Goal: Task Accomplishment & Management: Use online tool/utility

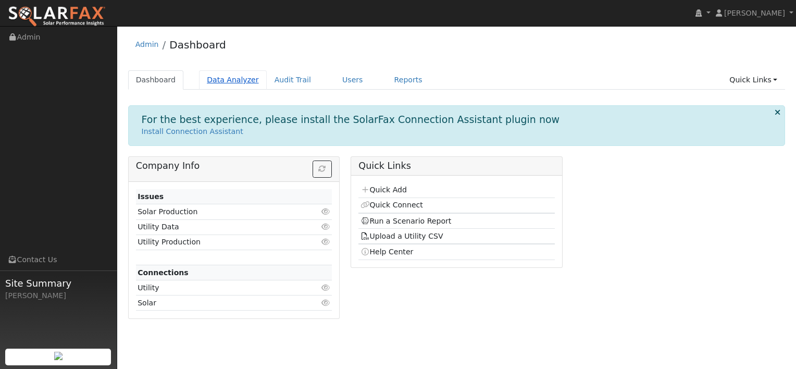
click at [229, 78] on link "Data Analyzer" at bounding box center [233, 79] width 68 height 19
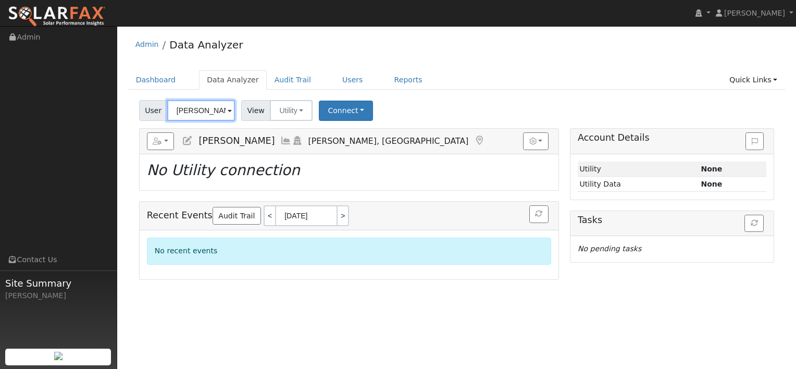
paste input "[PERSON_NAME]"
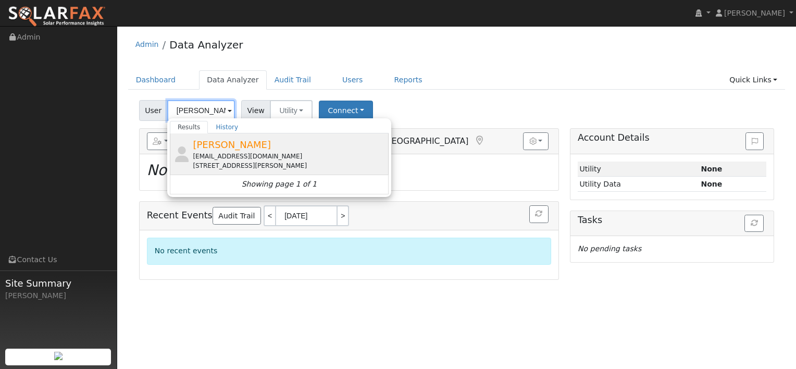
type input "[PERSON_NAME]"
click at [215, 150] on div "[PERSON_NAME] [EMAIL_ADDRESS][DOMAIN_NAME] [STREET_ADDRESS][PERSON_NAME]" at bounding box center [289, 154] width 193 height 33
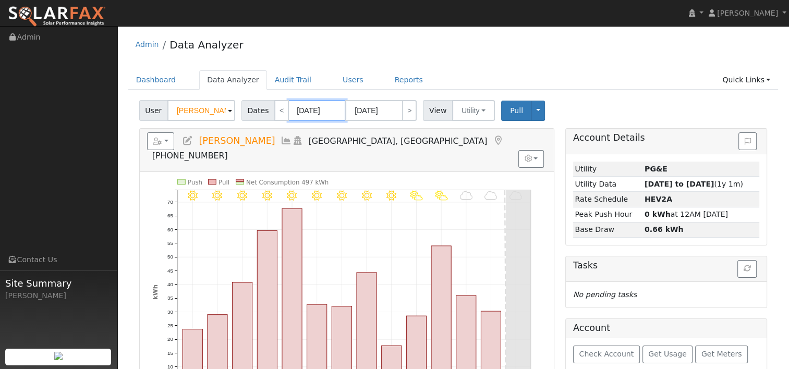
click at [312, 110] on input "[DATE]" at bounding box center [316, 110] width 57 height 21
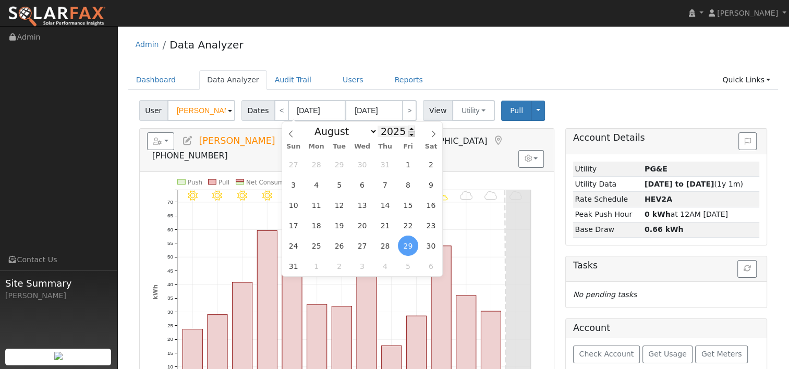
click at [408, 136] on span at bounding box center [411, 134] width 7 height 6
type input "2024"
click at [438, 133] on span at bounding box center [433, 131] width 18 height 18
select select "8"
click at [363, 179] on span "11" at bounding box center [362, 185] width 20 height 20
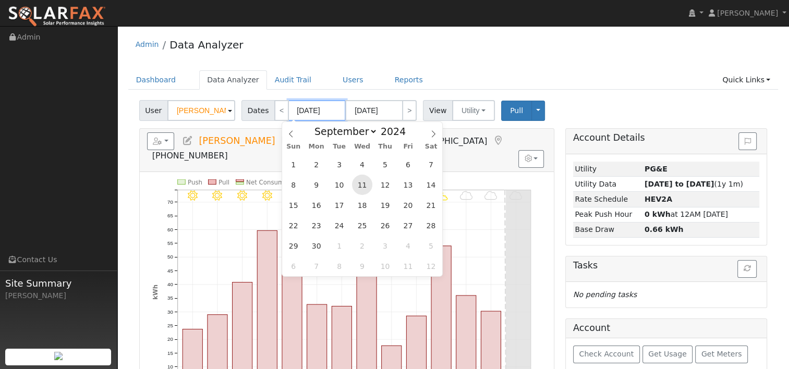
type input "[DATE]"
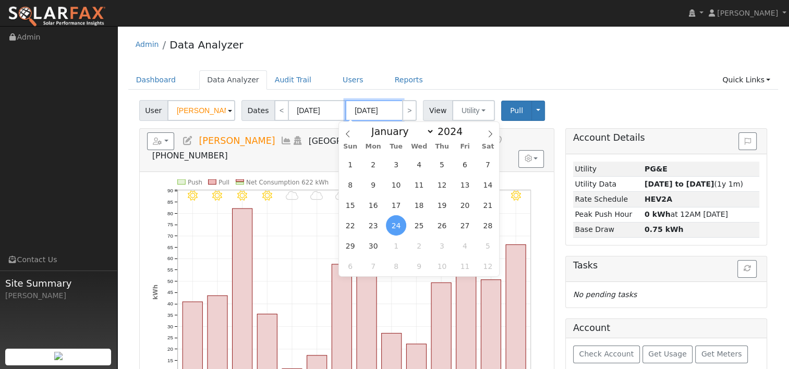
click at [366, 106] on input "[DATE]" at bounding box center [373, 110] width 57 height 21
click at [464, 128] on span at bounding box center [467, 129] width 7 height 6
type input "2025"
click at [421, 181] on span "10" at bounding box center [419, 185] width 20 height 20
type input "[DATE]"
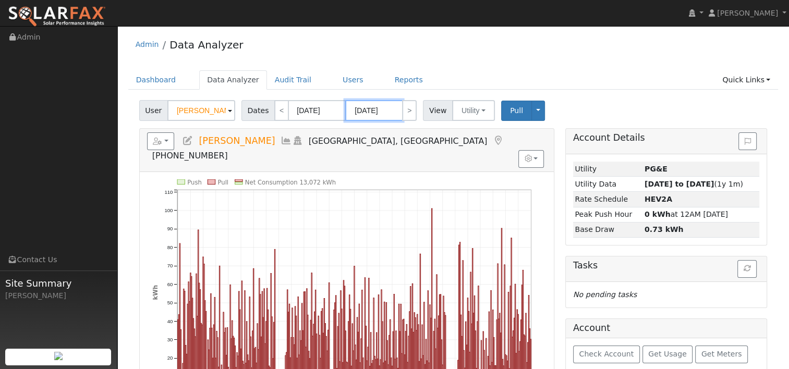
scroll to position [52, 0]
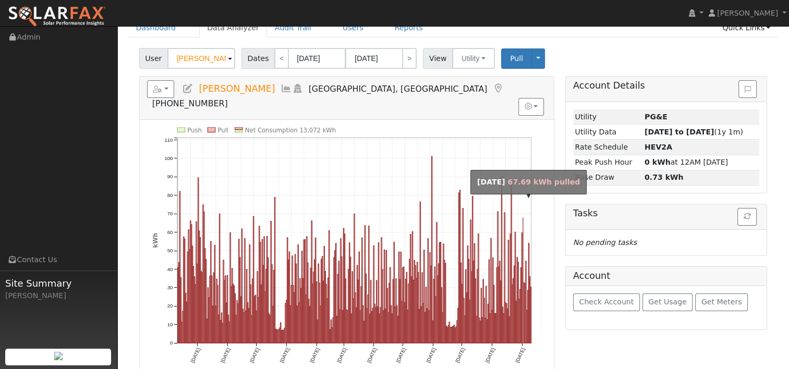
click at [522, 218] on rect "onclick=""" at bounding box center [522, 280] width 1 height 125
type input "[DATE]"
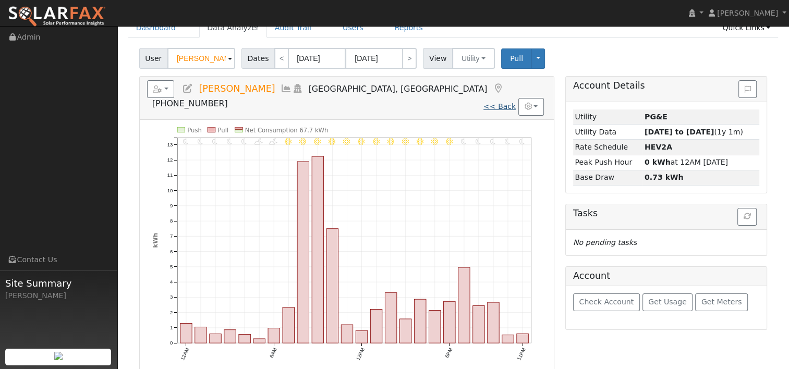
click at [493, 102] on link "<< Back" at bounding box center [499, 106] width 32 height 8
type input "[DATE]"
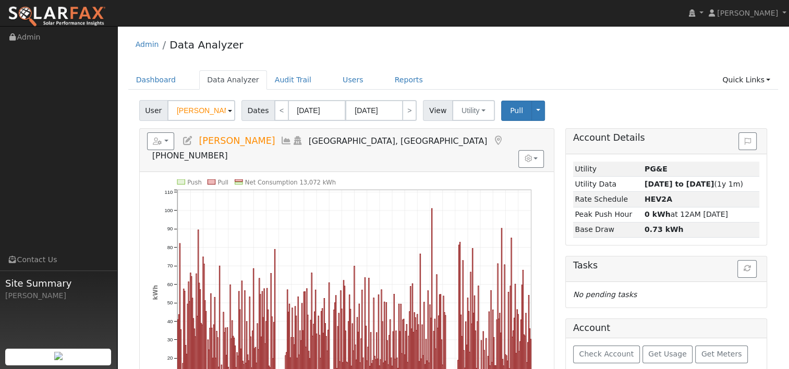
click at [430, 201] on icon "Push Pull Net Consumption 13,072 kWh [DATE] [DATE] [DATE] [DATE] [DATE] [DATE] …" at bounding box center [346, 304] width 389 height 251
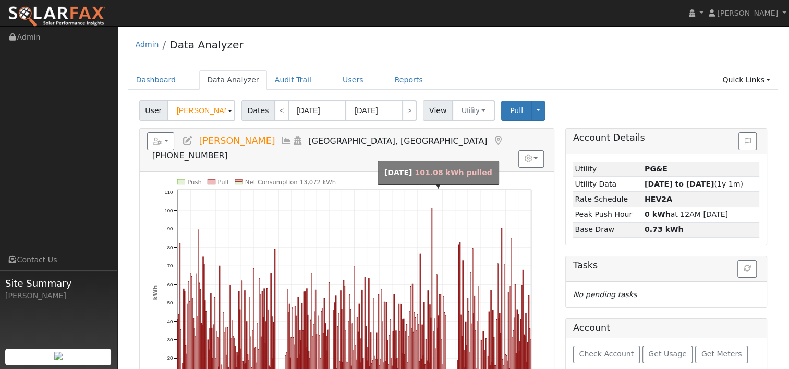
click at [432, 208] on rect "onclick=""" at bounding box center [431, 301] width 1 height 187
type input "[DATE]"
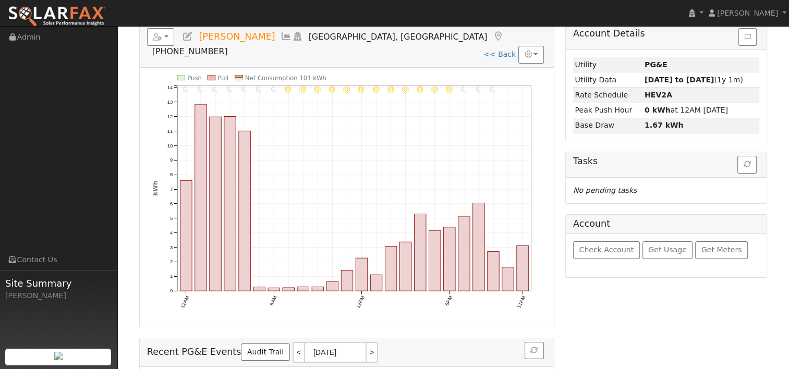
scroll to position [52, 0]
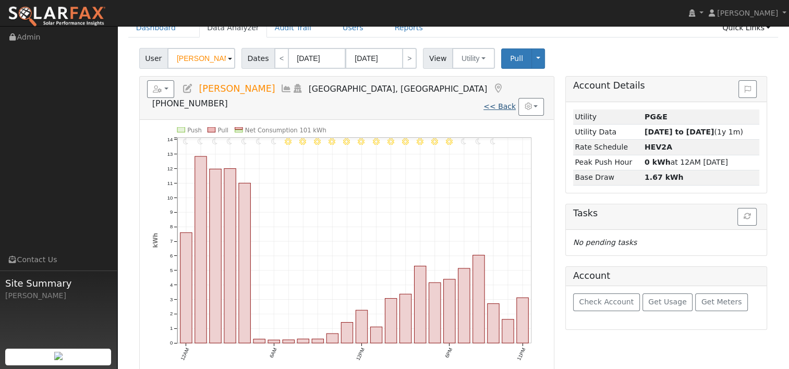
click at [508, 102] on link "<< Back" at bounding box center [499, 106] width 32 height 8
type input "[DATE]"
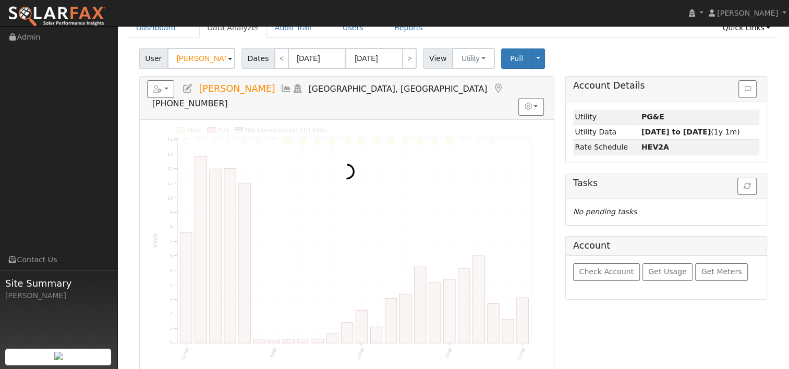
scroll to position [0, 0]
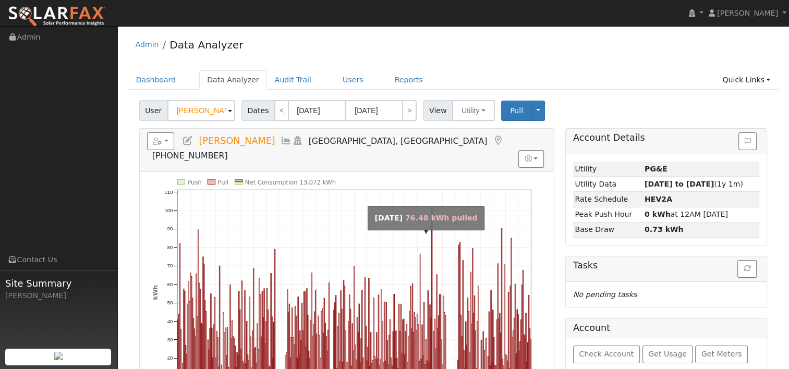
click at [420, 254] on rect "onclick=""" at bounding box center [420, 324] width 1 height 141
type input "[DATE]"
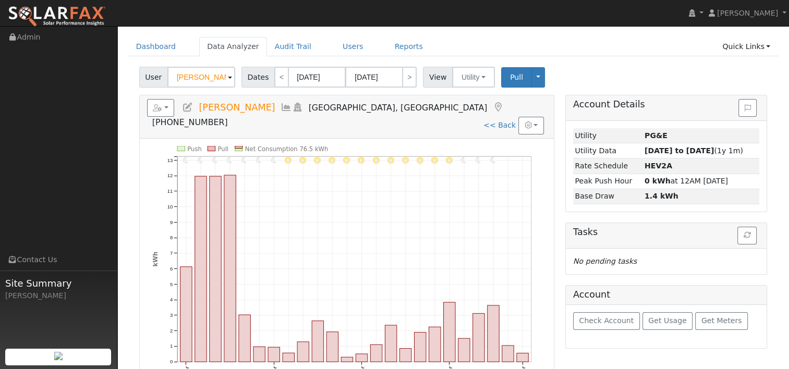
scroll to position [52, 0]
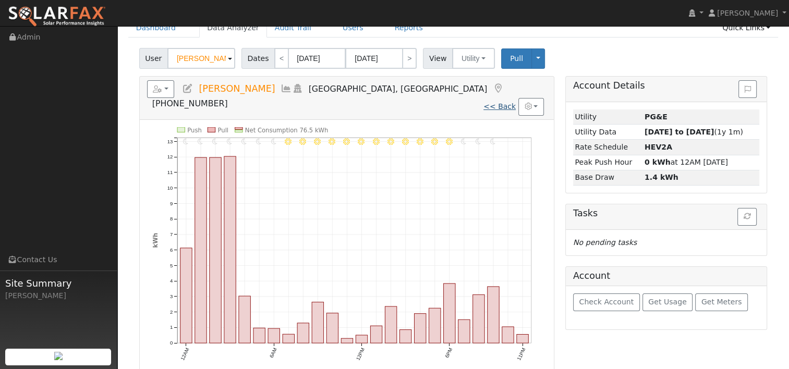
click at [500, 102] on link "<< Back" at bounding box center [499, 106] width 32 height 8
type input "[DATE]"
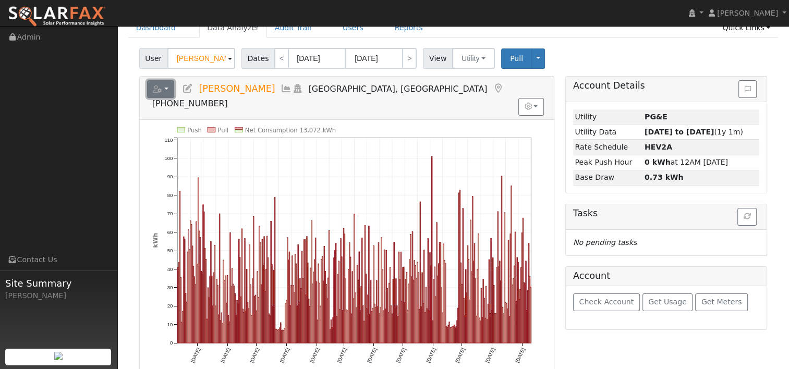
click at [169, 91] on button "button" at bounding box center [161, 89] width 28 height 18
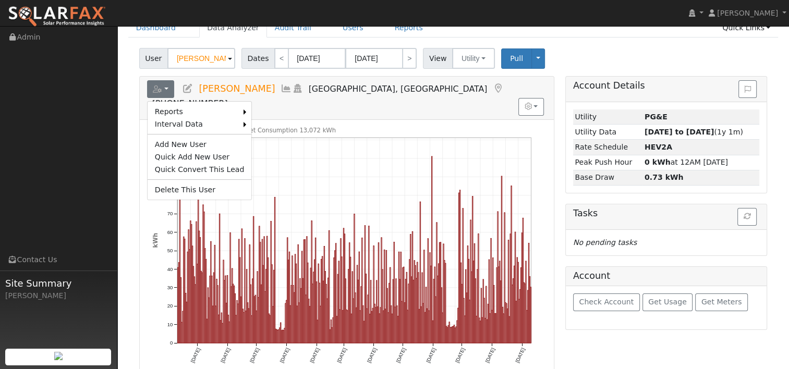
click at [559, 112] on div "Account Details Issue History Date By Flag Comment Type No Issue History Loadin…" at bounding box center [665, 290] width 213 height 428
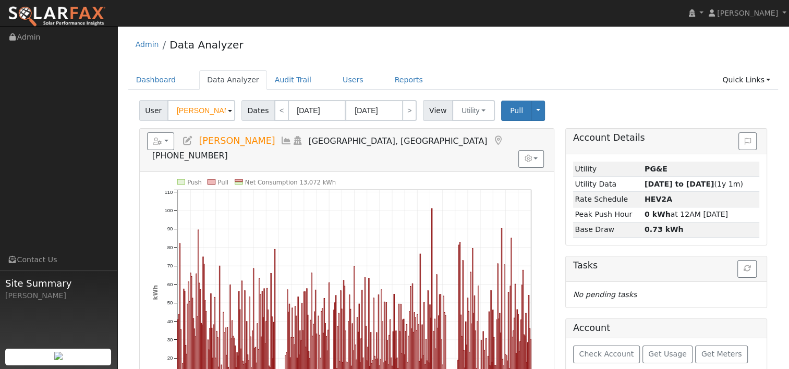
scroll to position [0, 0]
click at [392, 79] on link "Reports" at bounding box center [409, 79] width 44 height 19
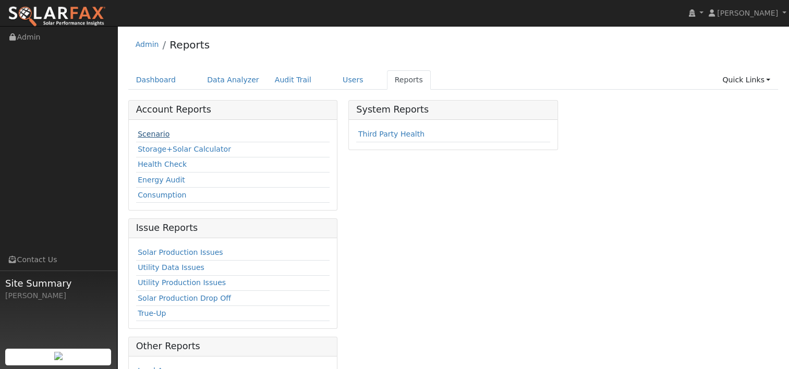
click at [152, 133] on link "Scenario" at bounding box center [154, 134] width 32 height 8
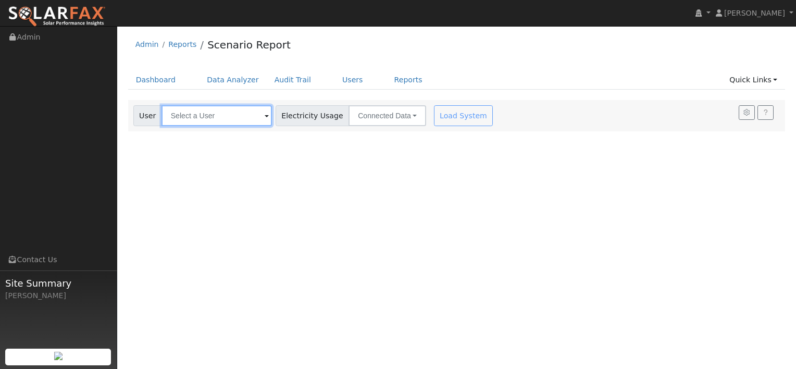
click at [233, 115] on input "text" at bounding box center [217, 115] width 110 height 21
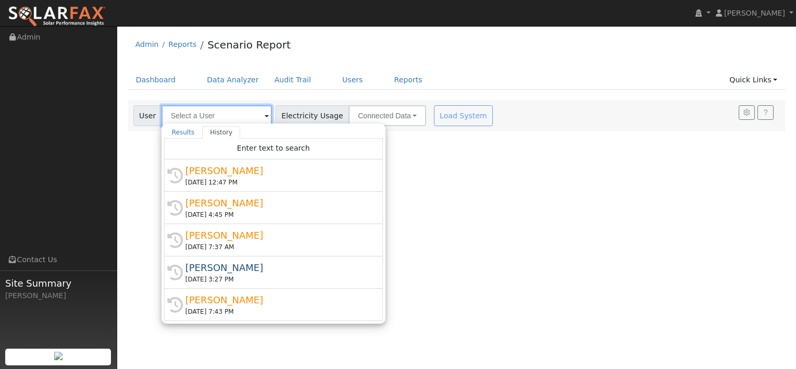
paste input "[PERSON_NAME]"
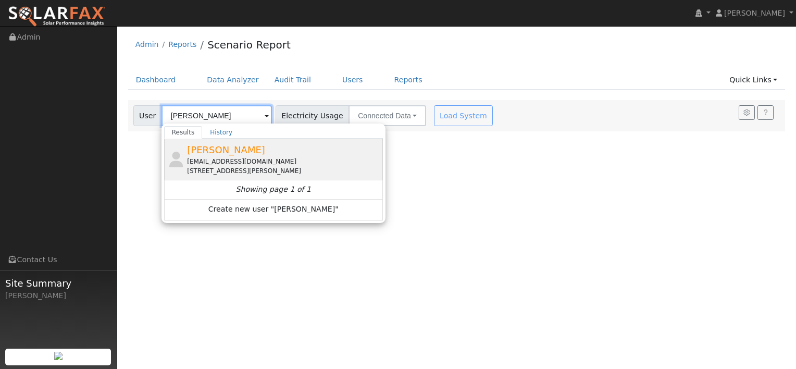
type input "[PERSON_NAME]"
click at [216, 154] on span "[PERSON_NAME]" at bounding box center [226, 149] width 78 height 11
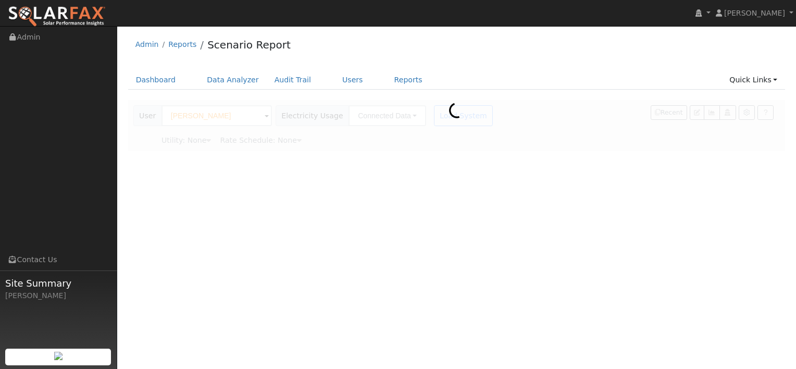
type input "Pacific Gas & Electric"
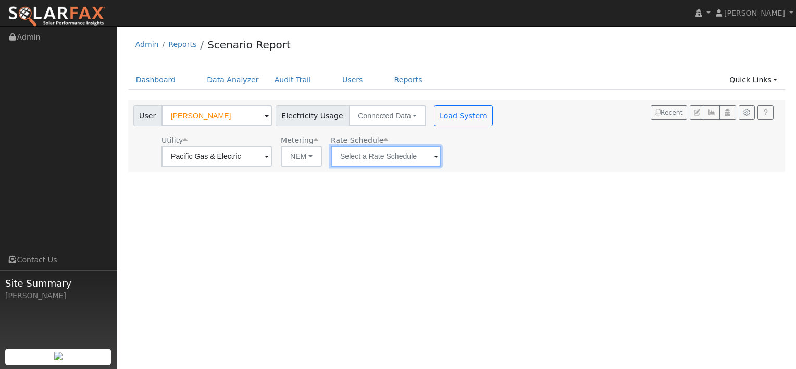
click at [425, 157] on input "text" at bounding box center [386, 156] width 110 height 21
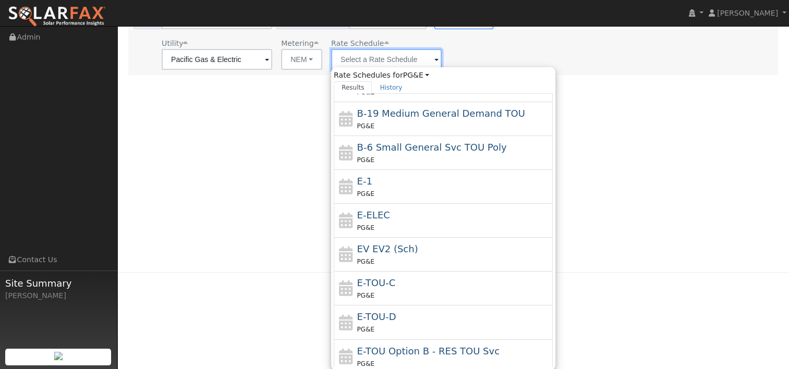
scroll to position [125, 0]
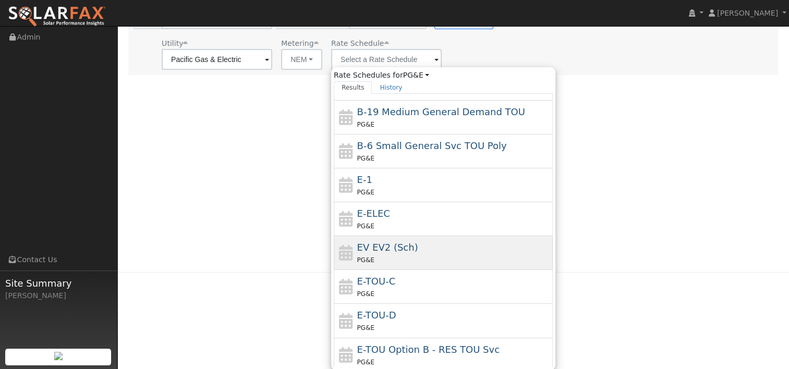
click at [409, 247] on div "EV EV2 (Sch) PG&E" at bounding box center [453, 252] width 193 height 25
type input "EV EV2 (Sch)"
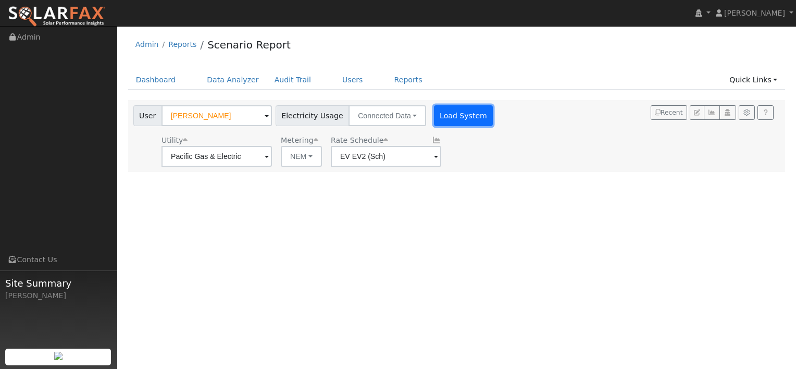
click at [448, 120] on button "Load System" at bounding box center [463, 115] width 59 height 21
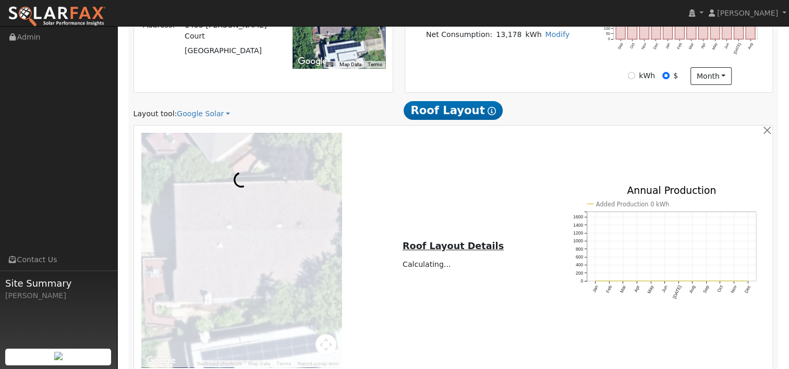
scroll to position [313, 0]
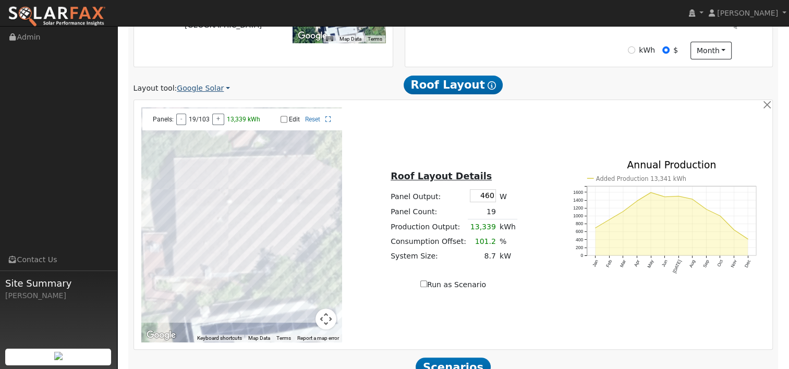
click at [219, 91] on link "Google Solar" at bounding box center [203, 88] width 53 height 11
click at [196, 137] on link "Aurora" at bounding box center [210, 136] width 72 height 15
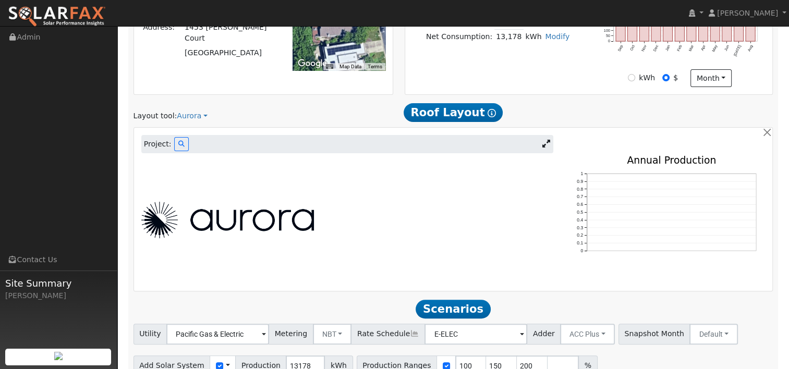
scroll to position [282, 0]
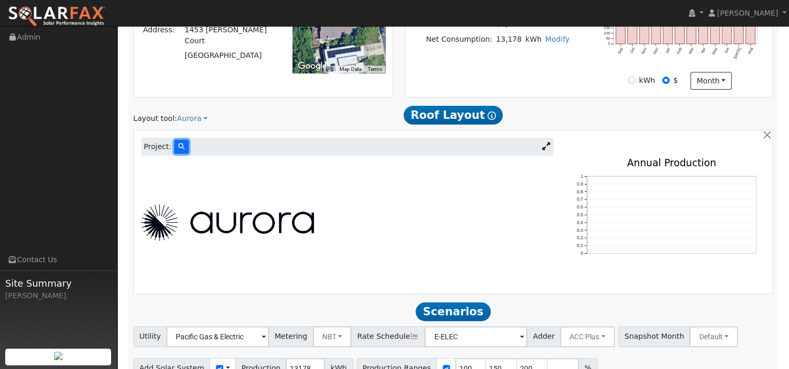
click at [178, 146] on icon at bounding box center [181, 146] width 6 height 6
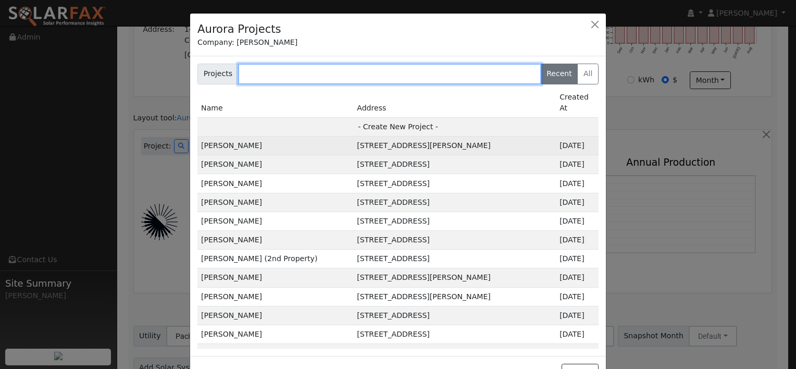
paste input "[PERSON_NAME]"
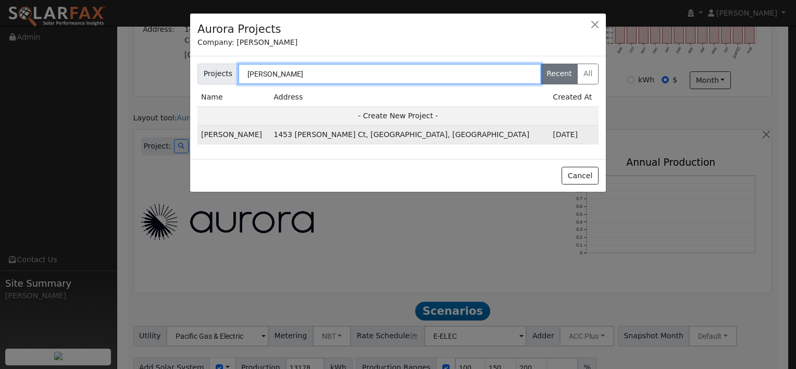
type input "[PERSON_NAME]"
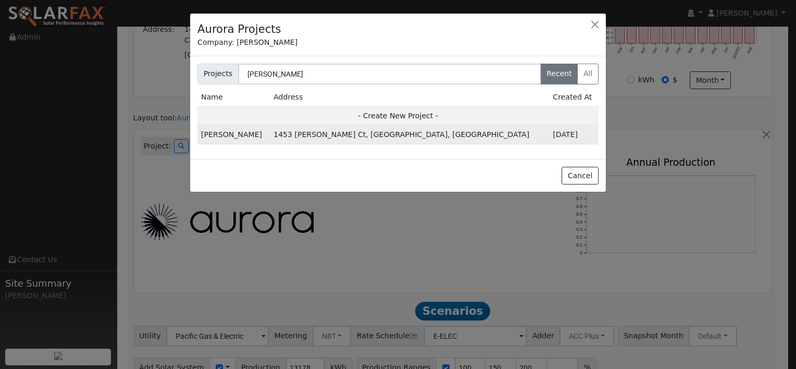
click at [298, 132] on td "1453 Cortez Ct, Walnut Creek, CA 94598, USA" at bounding box center [409, 135] width 279 height 19
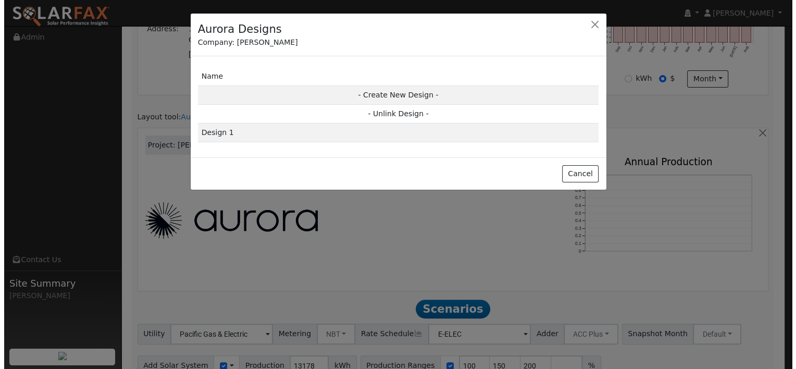
scroll to position [284, 0]
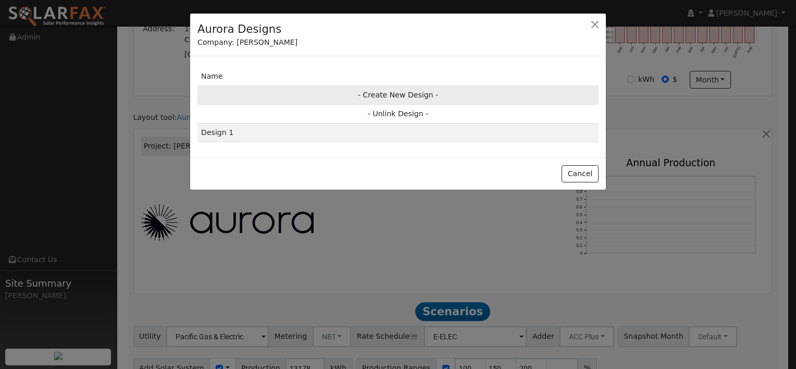
click at [398, 95] on td "- Create New Design -" at bounding box center [398, 94] width 401 height 19
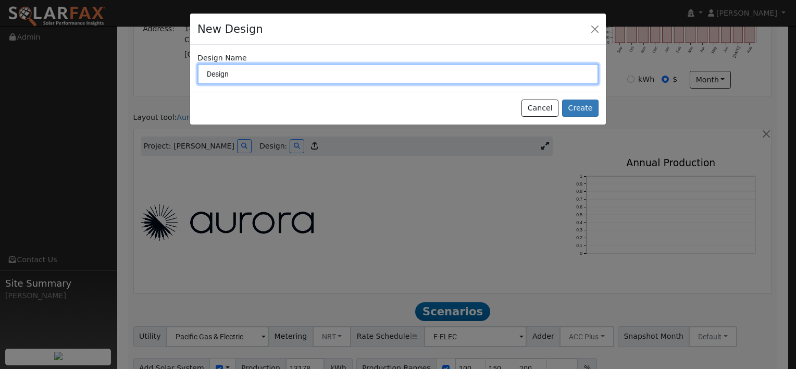
drag, startPoint x: 244, startPoint y: 76, endPoint x: 178, endPoint y: 74, distance: 66.7
click at [178, 74] on div "New Design Design Name Design Cancel Create" at bounding box center [398, 184] width 796 height 369
type input "MaxFit"
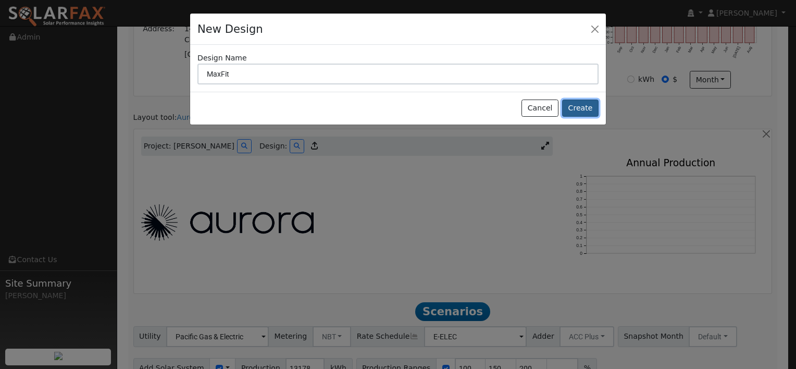
click at [582, 105] on button "Create" at bounding box center [580, 109] width 36 height 18
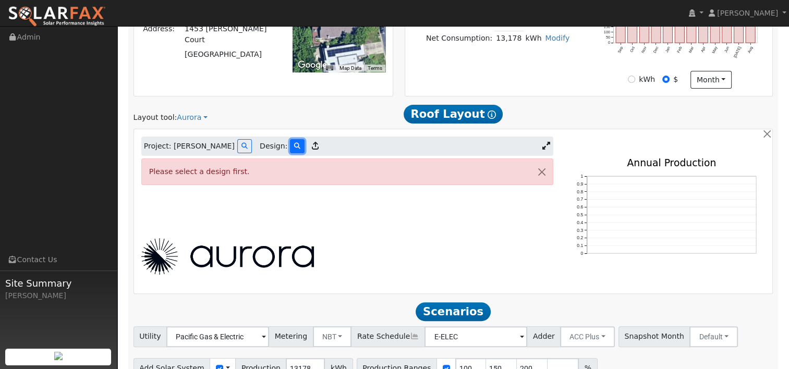
click at [294, 143] on icon at bounding box center [297, 146] width 6 height 6
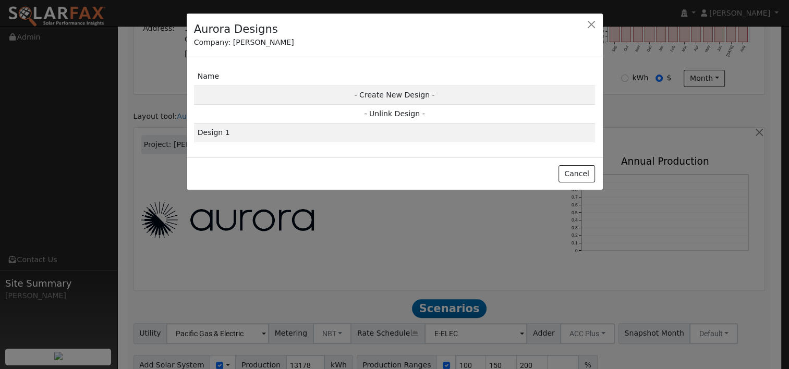
scroll to position [284, 0]
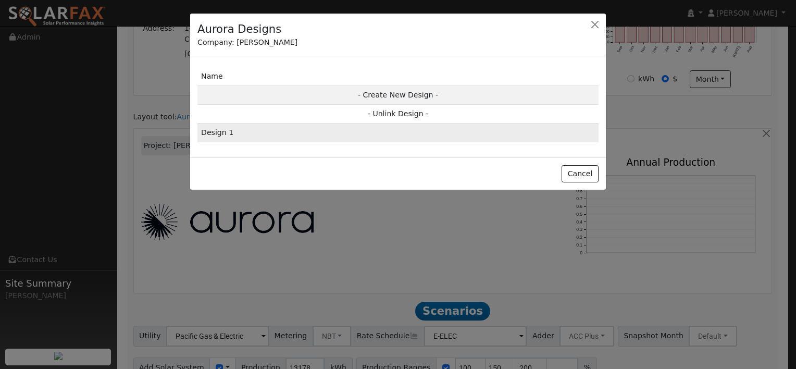
click at [254, 132] on td "Design 1" at bounding box center [398, 133] width 401 height 19
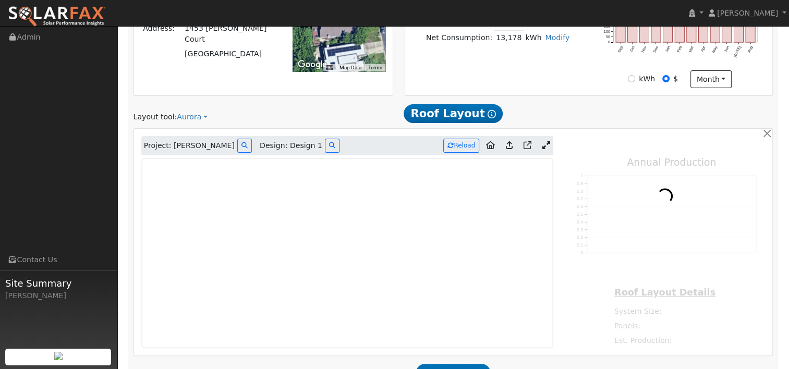
type input "0"
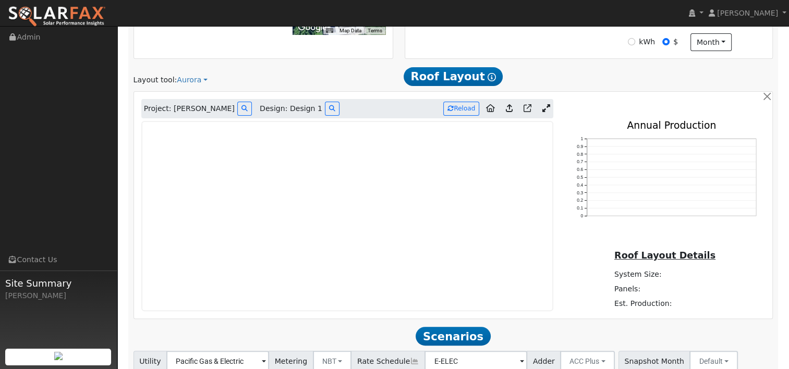
scroll to position [336, 0]
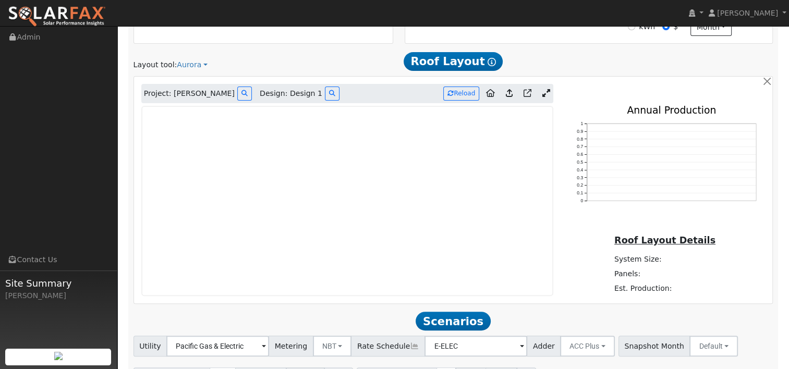
click at [541, 94] on link at bounding box center [545, 94] width 15 height 16
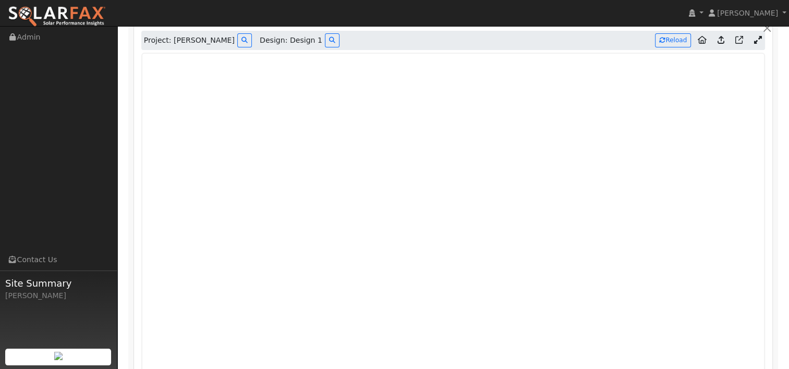
scroll to position [384, 0]
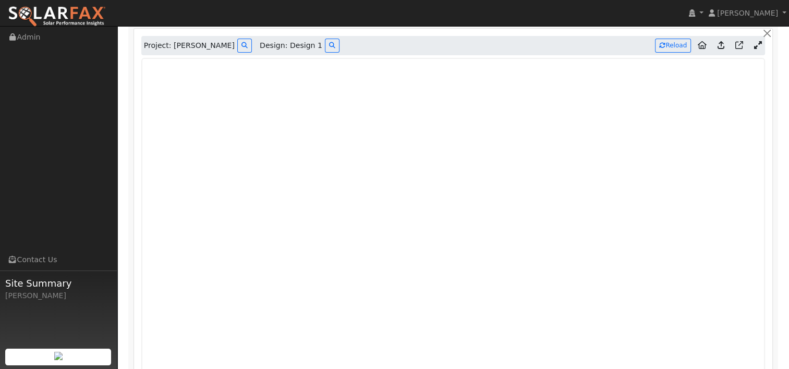
click at [721, 43] on icon at bounding box center [720, 45] width 7 height 8
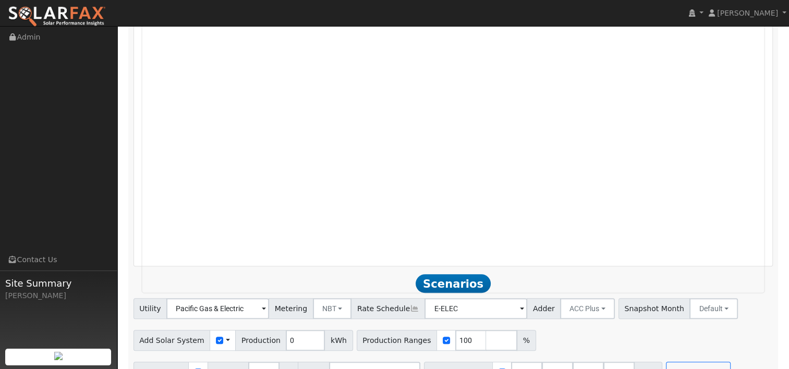
scroll to position [624, 0]
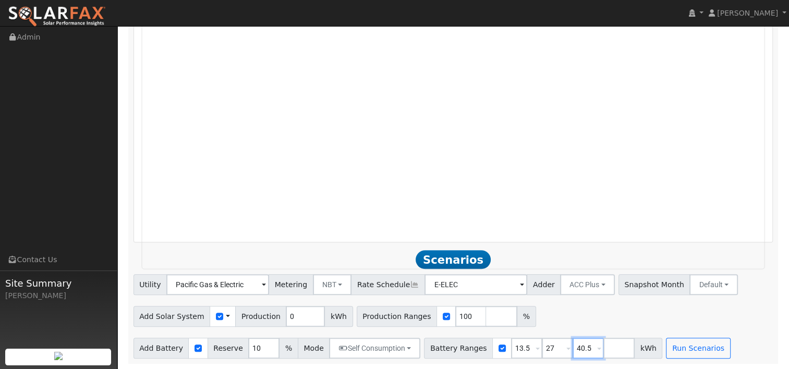
click at [572, 349] on input "40.5" at bounding box center [587, 348] width 31 height 21
drag, startPoint x: 285, startPoint y: 315, endPoint x: 267, endPoint y: 315, distance: 17.7
click at [268, 315] on div "Add Solar System Use CSV Data Production 0 kWh" at bounding box center [242, 316] width 219 height 21
paste input "15069"
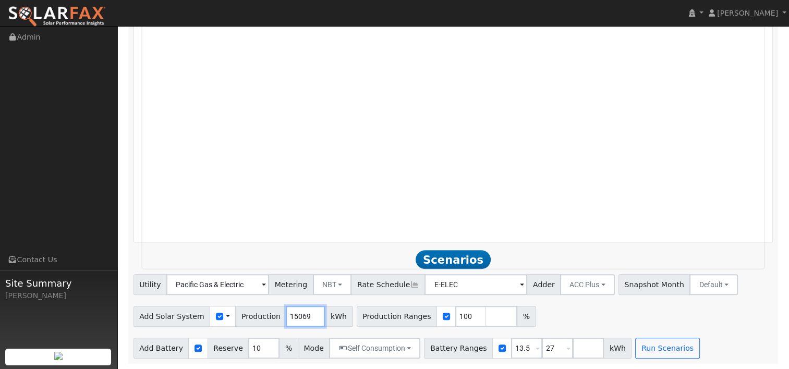
type input "15069"
click at [530, 309] on div "Add Solar System Use CSV Data Production 15069 kWh Production Ranges 100 %" at bounding box center [452, 314] width 643 height 24
click at [642, 348] on button "Run Scenarios" at bounding box center [667, 348] width 64 height 21
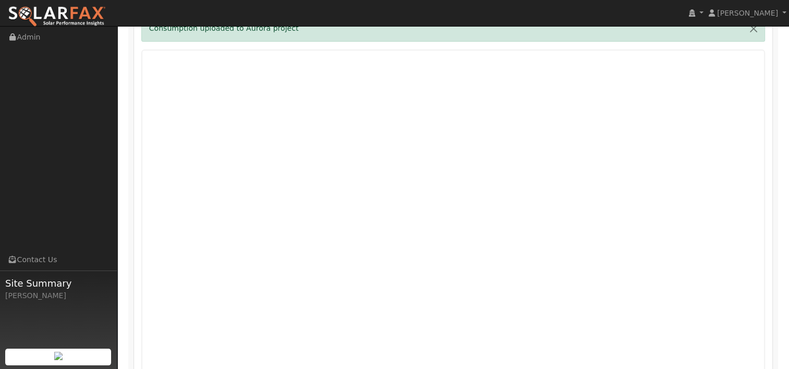
scroll to position [439, 0]
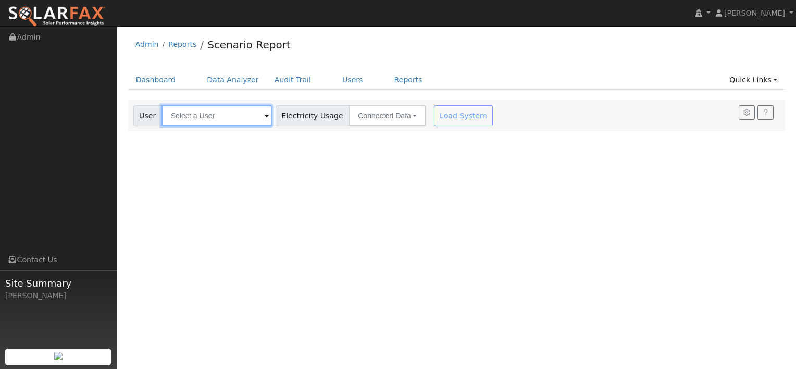
click at [226, 106] on input "text" at bounding box center [217, 115] width 110 height 21
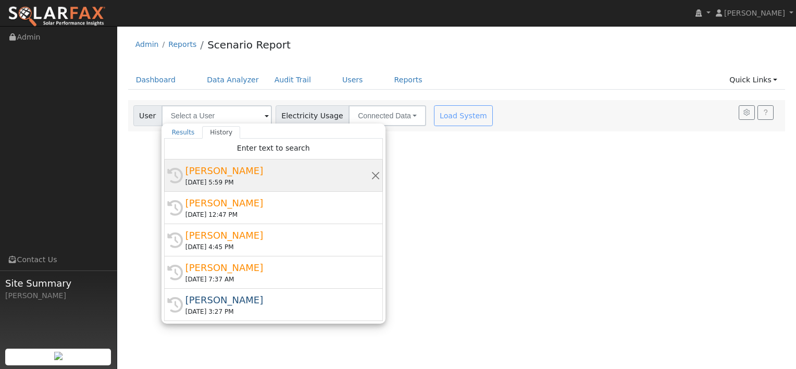
click at [211, 170] on div "[PERSON_NAME]" at bounding box center [279, 171] width 186 height 14
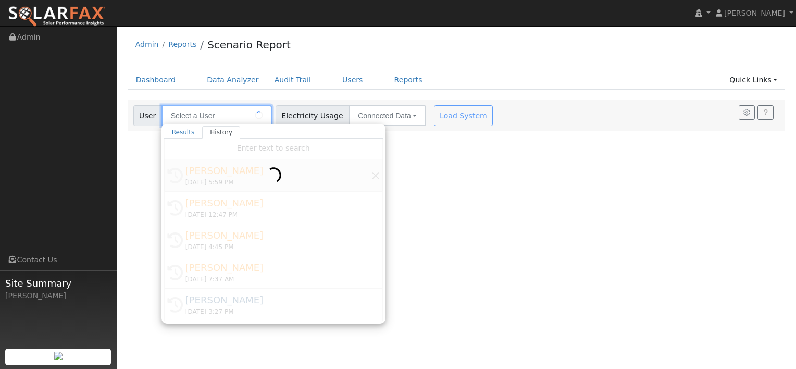
type input "Max Katz"
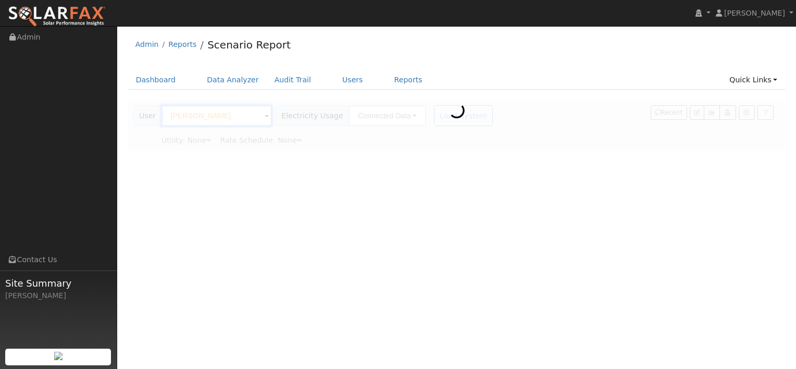
type input "Pacific Gas & Electric"
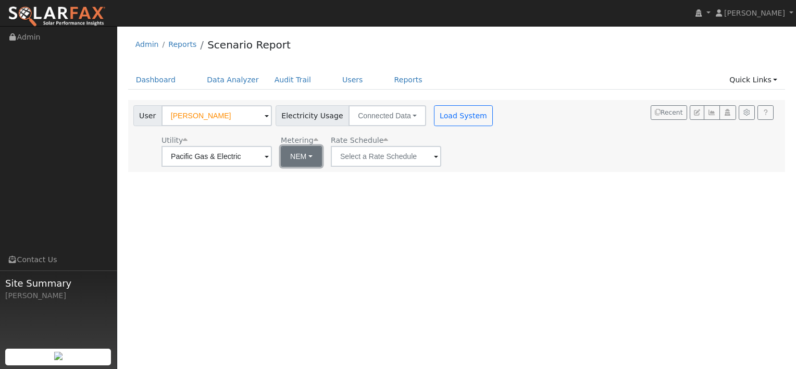
click at [304, 150] on button "NEM" at bounding box center [301, 156] width 41 height 21
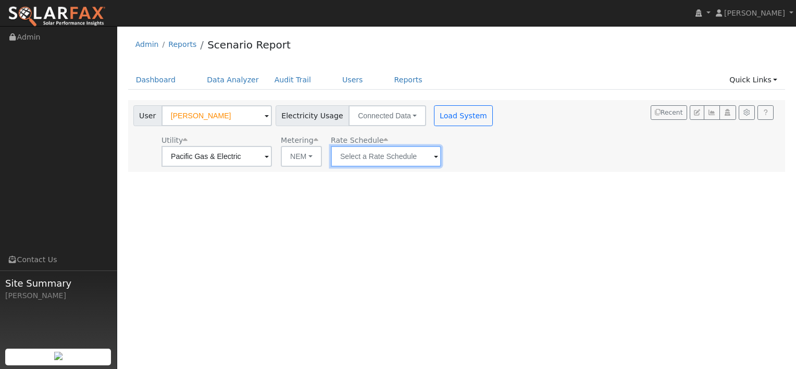
click at [416, 158] on input "text" at bounding box center [386, 156] width 110 height 21
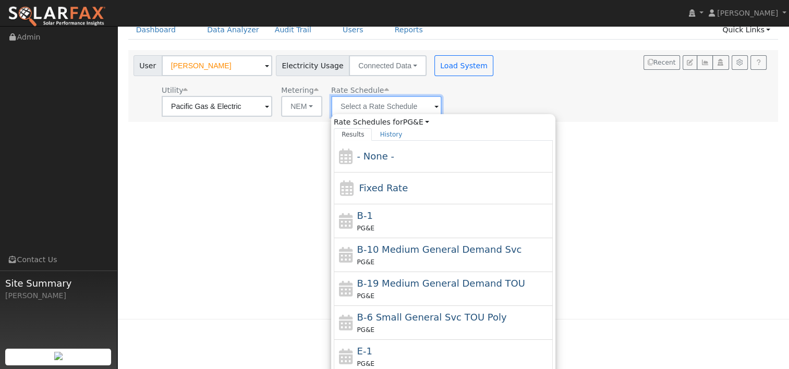
scroll to position [54, 0]
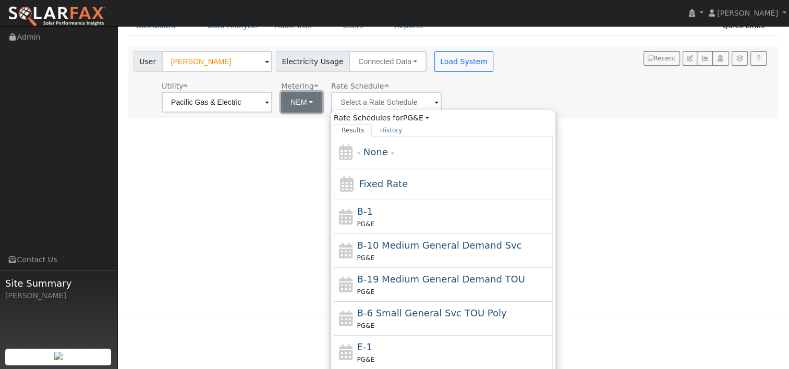
click at [305, 102] on button "NEM" at bounding box center [301, 102] width 41 height 21
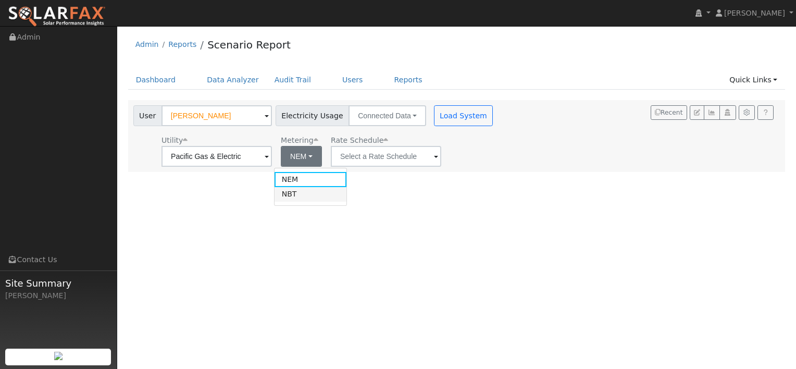
click at [298, 190] on link "NBT" at bounding box center [311, 194] width 72 height 15
type input "E-ELEC"
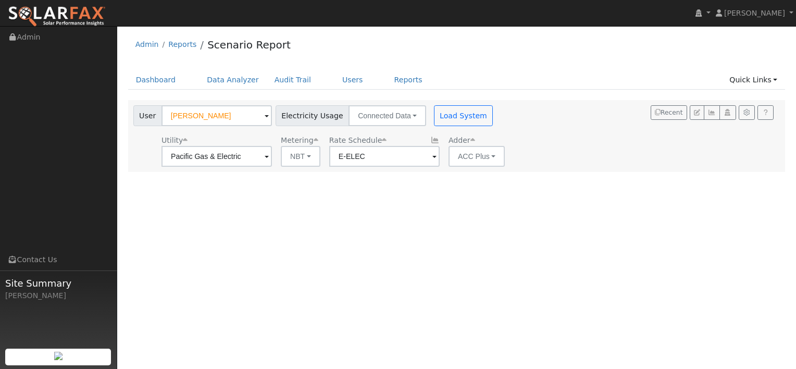
click at [433, 153] on span at bounding box center [435, 157] width 4 height 12
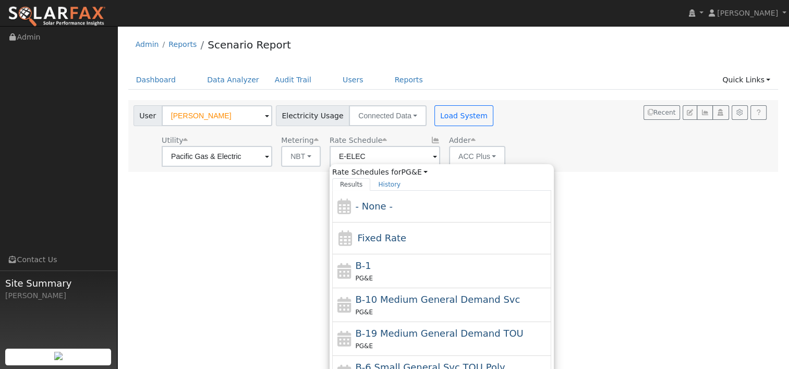
click at [433, 153] on span at bounding box center [435, 157] width 4 height 12
click at [588, 196] on div "User Profile First name Last name Email Email Notifications No Emails No Emails…" at bounding box center [452, 197] width 671 height 343
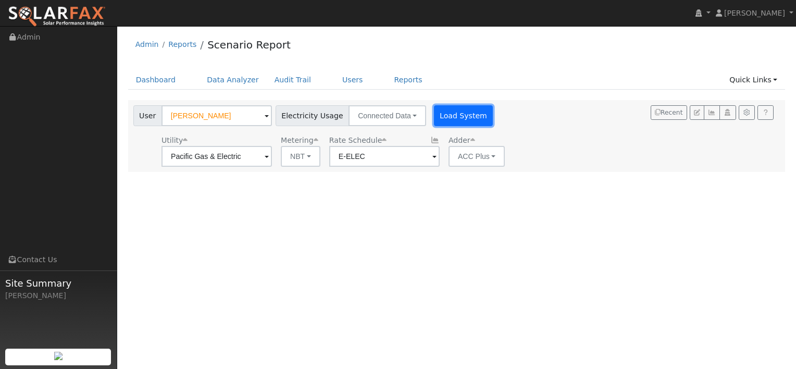
click at [434, 113] on button "Load System" at bounding box center [463, 115] width 59 height 21
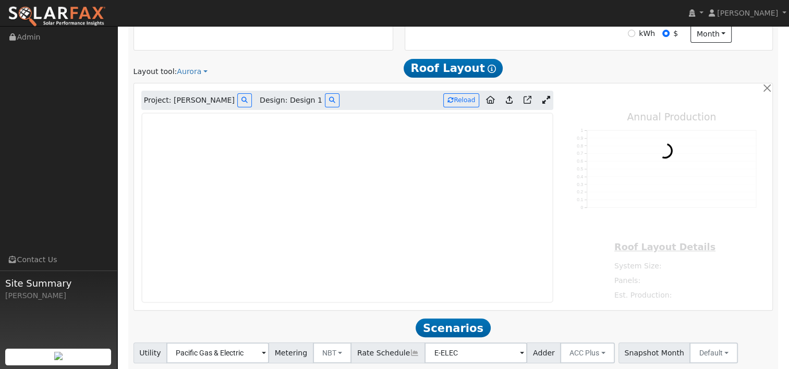
scroll to position [336, 0]
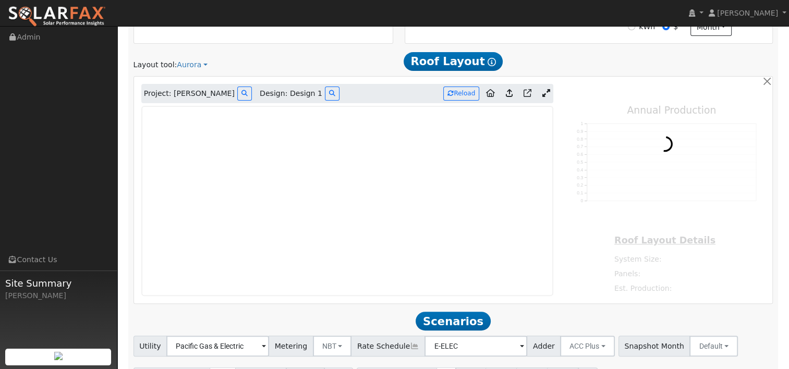
type input "16228"
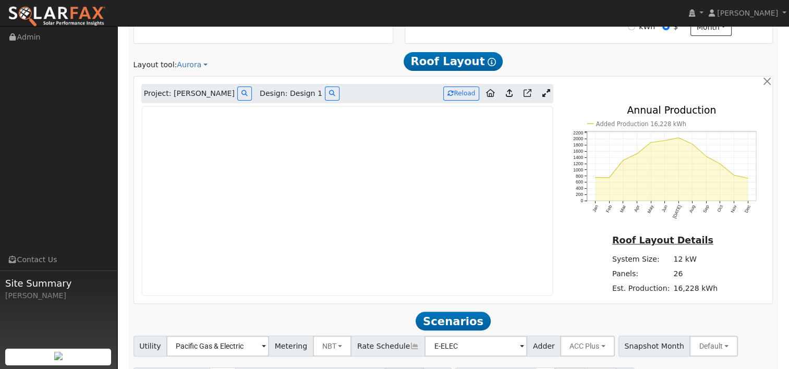
click at [545, 94] on icon at bounding box center [545, 93] width 8 height 8
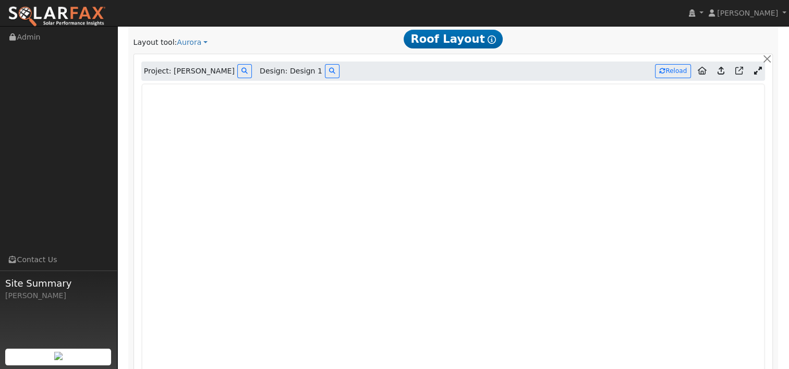
scroll to position [344, 0]
